Goal: Task Accomplishment & Management: Use online tool/utility

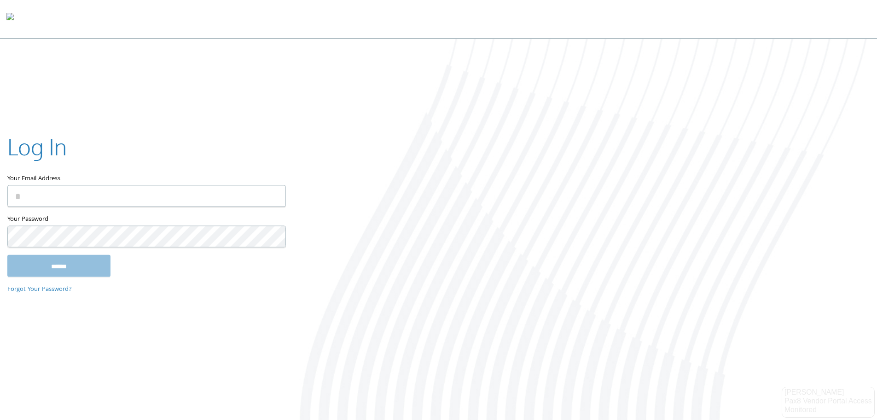
type input "**********"
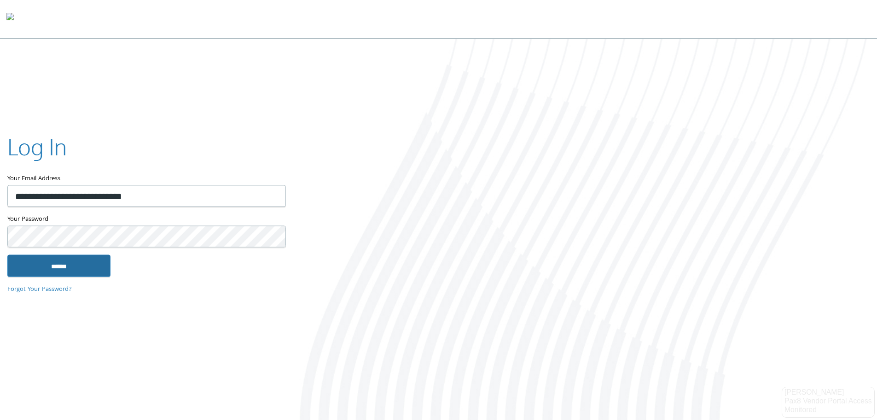
click at [88, 269] on input "******" at bounding box center [58, 265] width 103 height 22
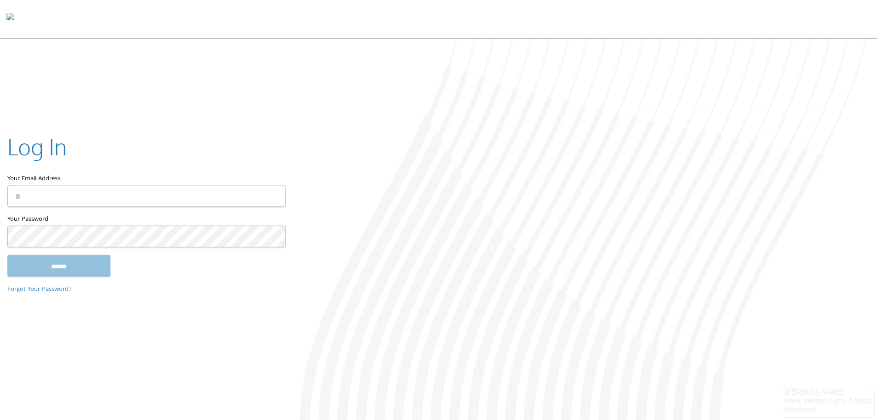
type input "**********"
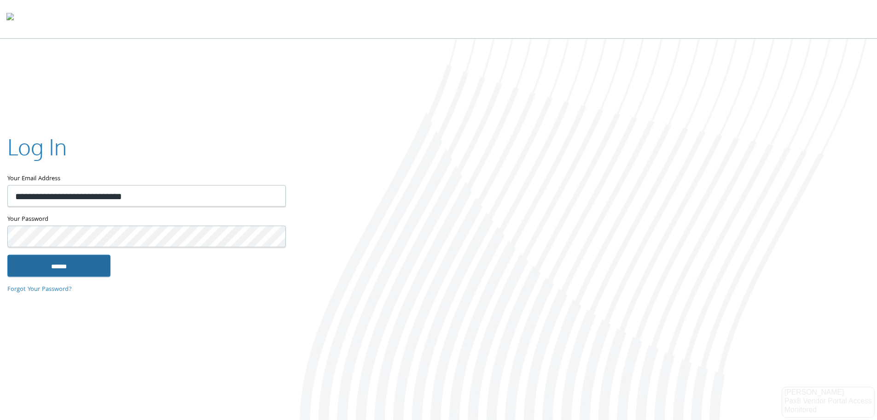
click at [53, 263] on input "******" at bounding box center [58, 265] width 103 height 22
